Goal: Information Seeking & Learning: Understand process/instructions

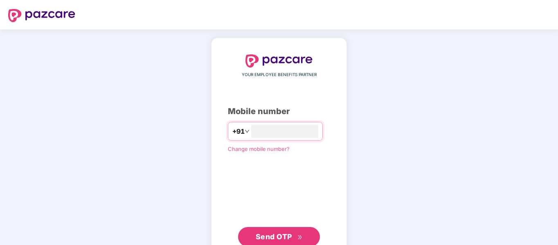
type input "**********"
click at [271, 235] on span "Send OTP" at bounding box center [274, 236] width 36 height 9
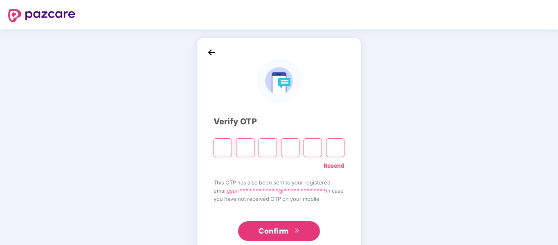
type input "*"
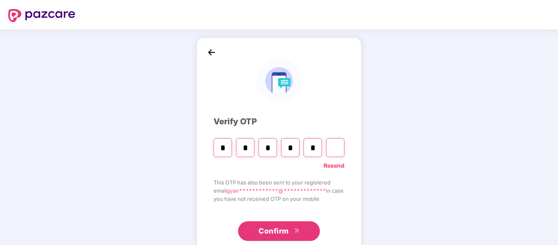
type input "*"
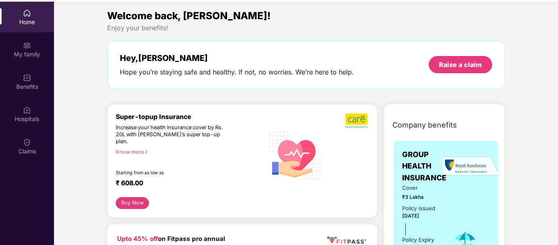
scroll to position [46, 0]
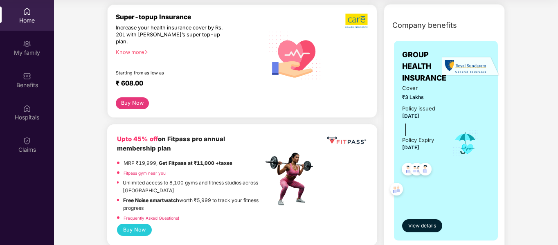
scroll to position [114, 0]
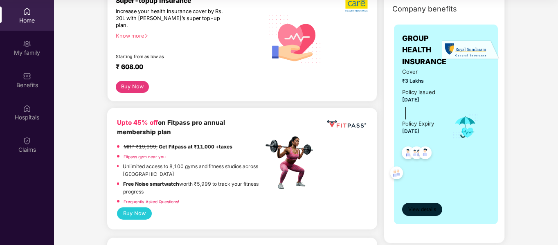
click at [422, 209] on span "View details" at bounding box center [422, 210] width 28 height 8
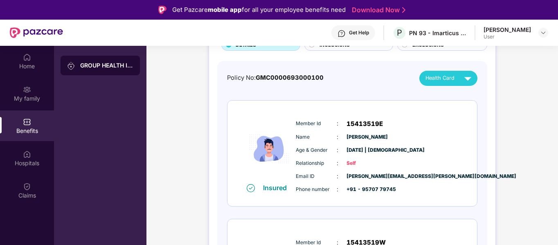
scroll to position [82, 0]
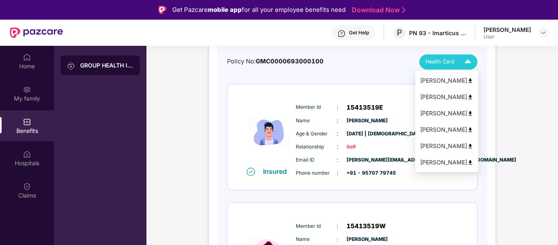
click at [447, 81] on div "[PERSON_NAME]" at bounding box center [446, 80] width 53 height 9
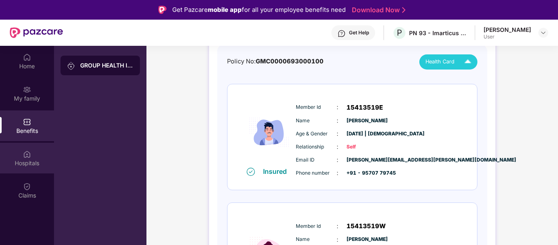
click at [25, 161] on div "Hospitals" at bounding box center [27, 163] width 54 height 8
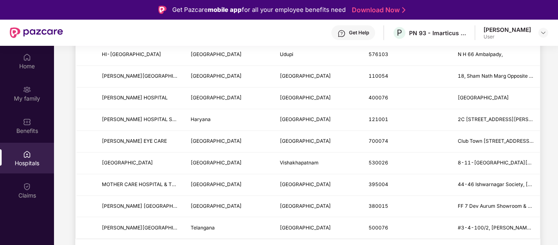
scroll to position [46, 0]
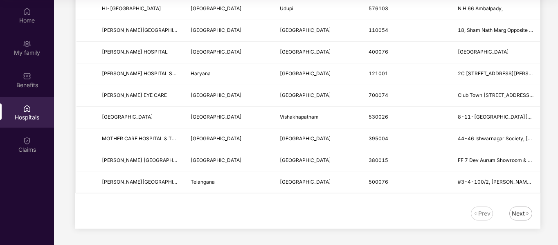
click at [518, 212] on div "Next" at bounding box center [518, 213] width 13 height 9
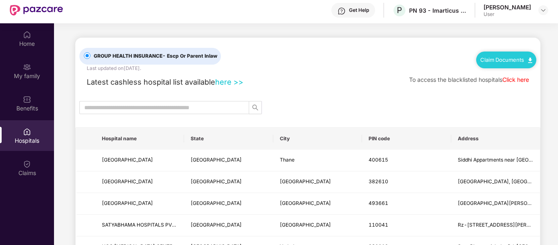
scroll to position [0, 0]
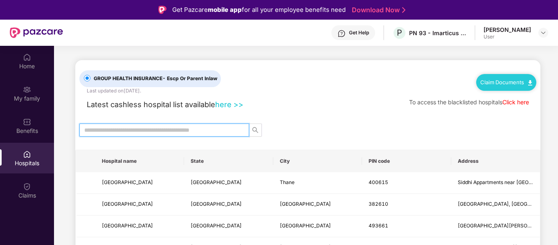
click at [134, 132] on input "text" at bounding box center [160, 130] width 153 height 9
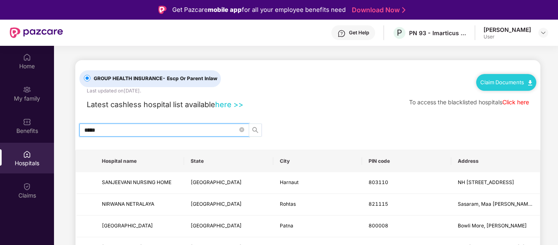
click at [254, 128] on icon "search" at bounding box center [255, 130] width 7 height 7
type input "*****"
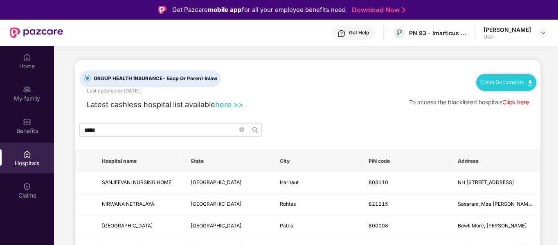
click at [521, 81] on link "Claim Documents" at bounding box center [506, 82] width 52 height 7
click at [507, 96] on link "Claim Form" at bounding box center [508, 97] width 53 height 18
click at [529, 84] on img at bounding box center [530, 82] width 4 height 5
click at [502, 97] on link "Claim Form" at bounding box center [508, 97] width 53 height 18
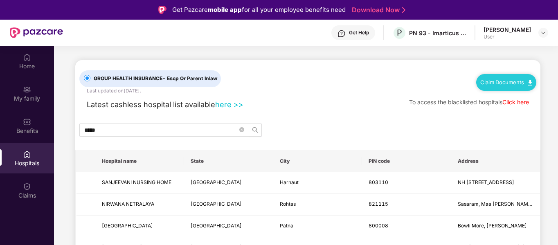
click at [528, 84] on img at bounding box center [530, 82] width 4 height 5
click at [509, 112] on link "Claim Process" at bounding box center [508, 114] width 53 height 18
click at [226, 105] on link "here >>" at bounding box center [229, 104] width 28 height 9
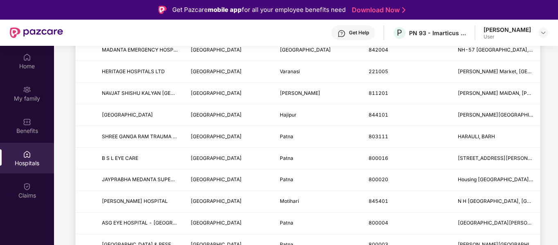
scroll to position [409, 0]
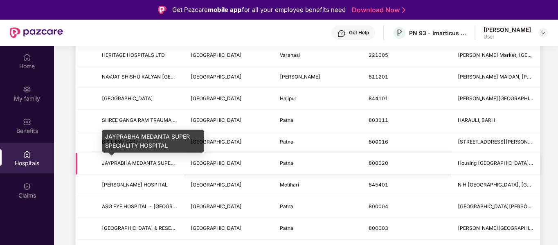
click at [162, 166] on span "JAYPRABHA MEDANTA SUPER SPECIALITY HOSPITAL" at bounding box center [165, 163] width 127 height 6
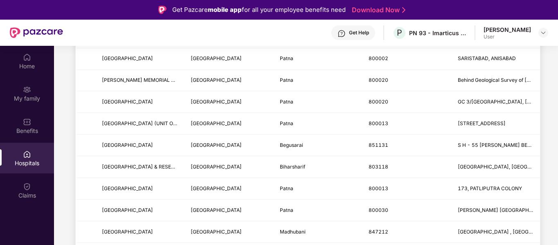
scroll to position [703, 0]
